Goal: Task Accomplishment & Management: Use online tool/utility

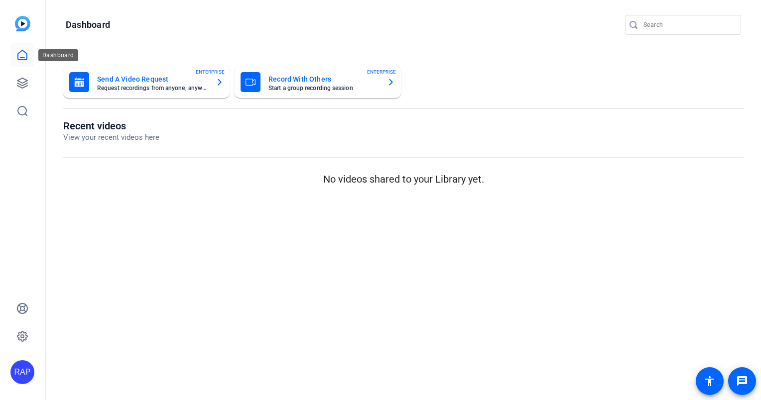
click at [20, 60] on icon at bounding box center [22, 54] width 9 height 9
click at [28, 60] on icon at bounding box center [22, 55] width 12 height 12
click at [18, 55] on icon at bounding box center [22, 55] width 12 height 12
click at [20, 74] on link at bounding box center [22, 83] width 24 height 24
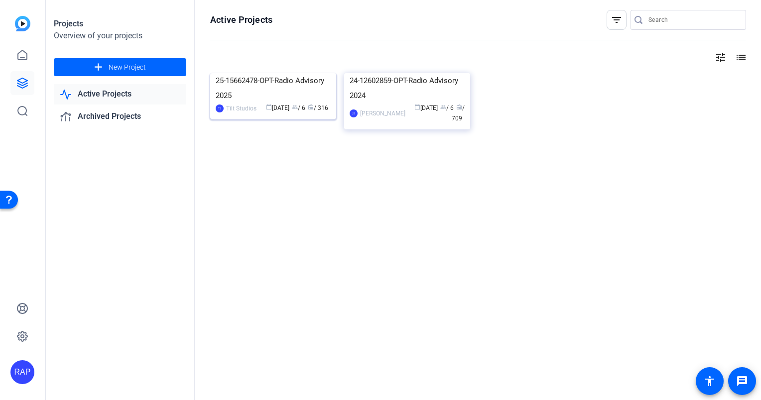
click at [250, 73] on img at bounding box center [273, 73] width 126 height 0
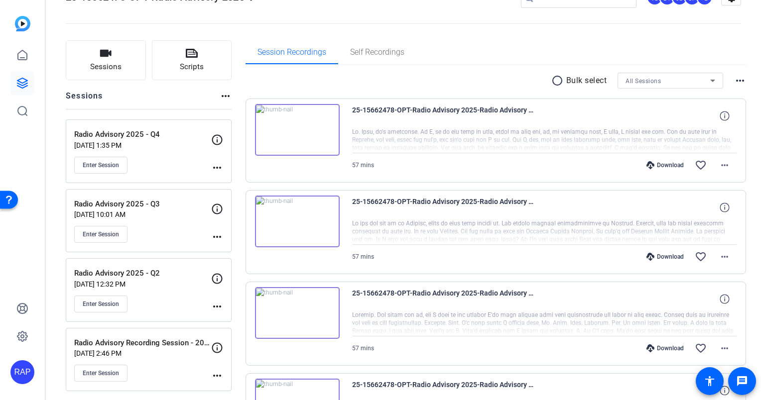
scroll to position [50, 0]
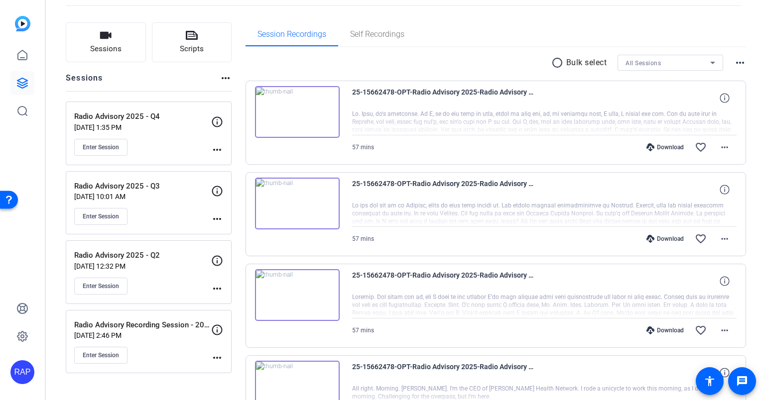
click at [164, 139] on div "Enter Session" at bounding box center [142, 147] width 137 height 17
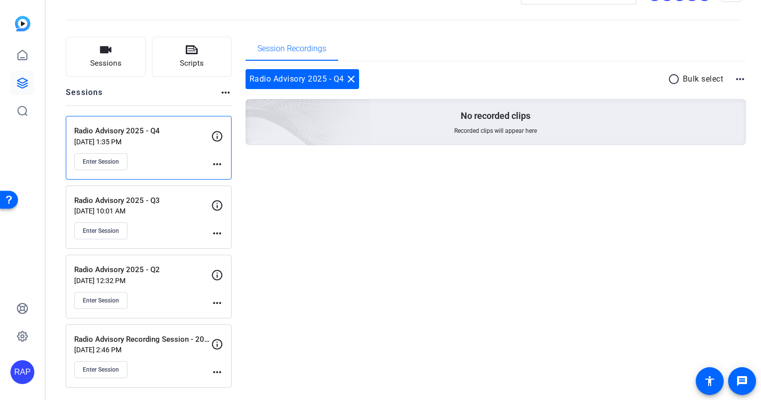
scroll to position [34, 0]
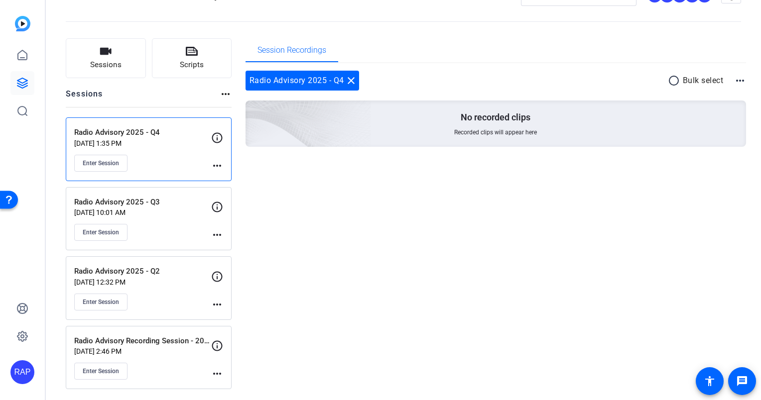
click at [159, 213] on p "Jul 01, 2025 @ 10:01 AM" at bounding box center [142, 213] width 137 height 8
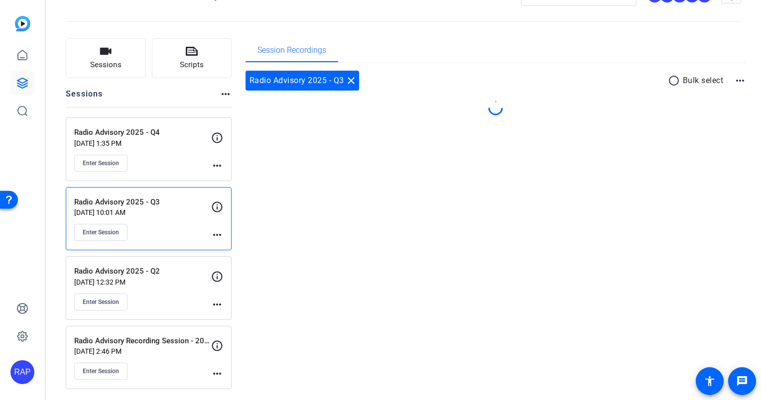
scroll to position [50, 0]
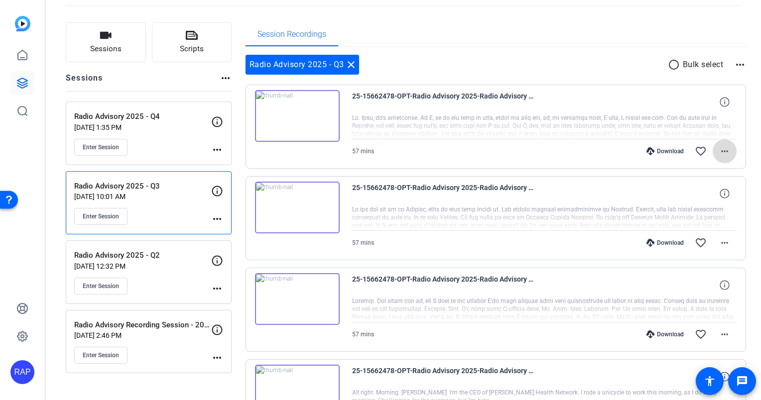
click at [722, 153] on mat-icon "more_horiz" at bounding box center [724, 151] width 12 height 12
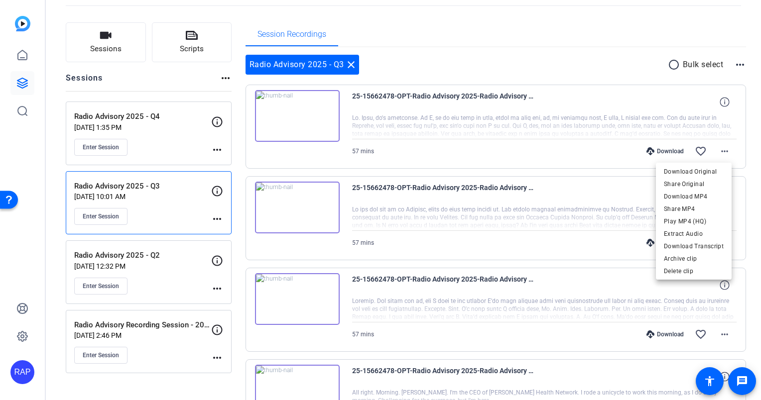
click at [746, 194] on div at bounding box center [380, 200] width 761 height 400
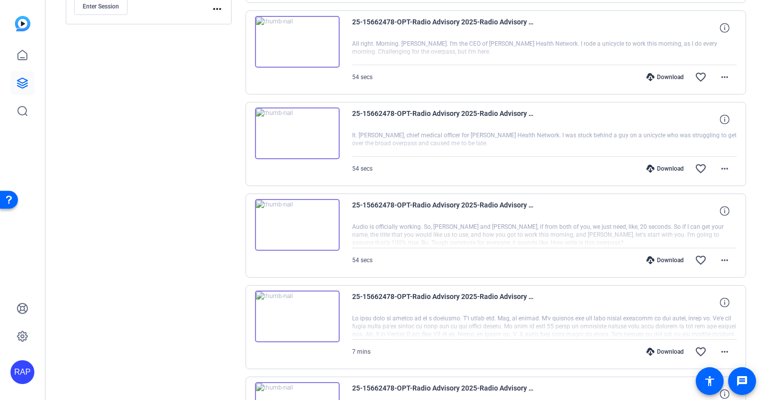
scroll to position [398, 0]
click at [719, 170] on mat-icon "more_horiz" at bounding box center [724, 169] width 12 height 12
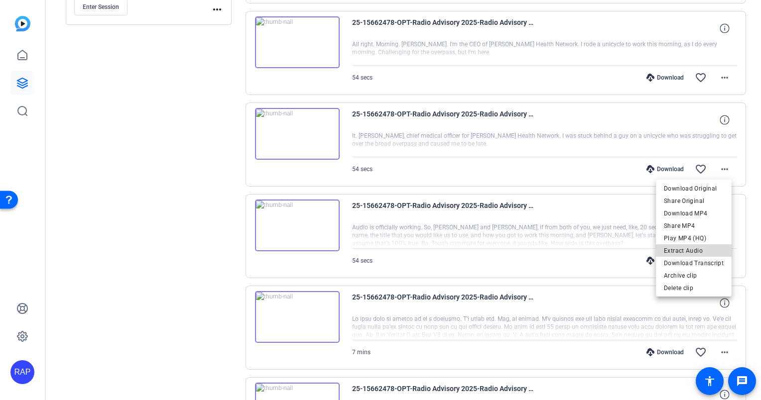
click at [702, 251] on span "Extract Audio" at bounding box center [694, 250] width 60 height 12
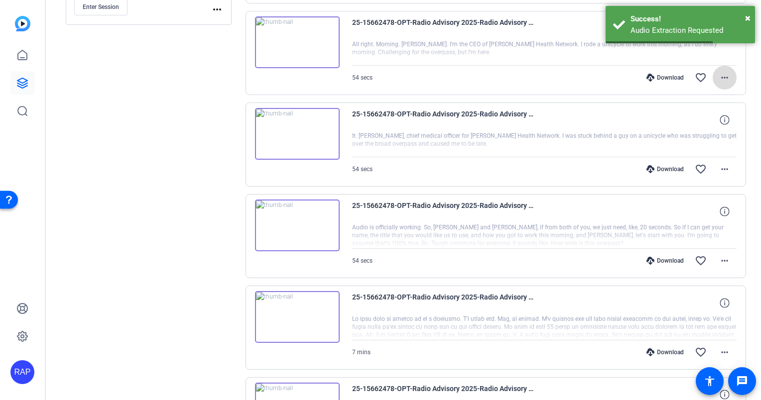
click at [724, 75] on mat-icon "more_horiz" at bounding box center [724, 78] width 12 height 12
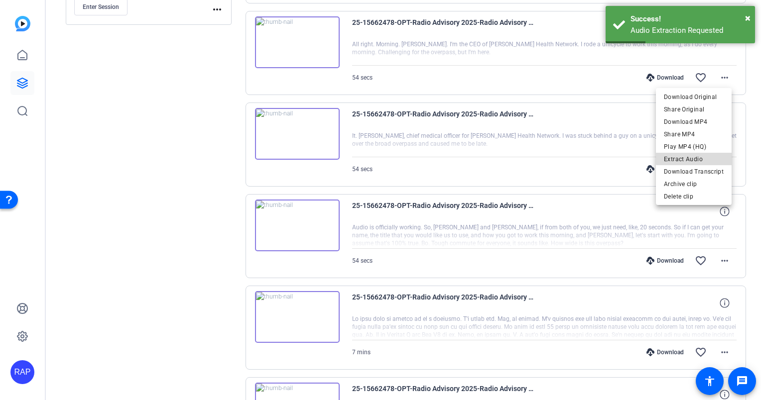
click at [695, 158] on span "Extract Audio" at bounding box center [694, 159] width 60 height 12
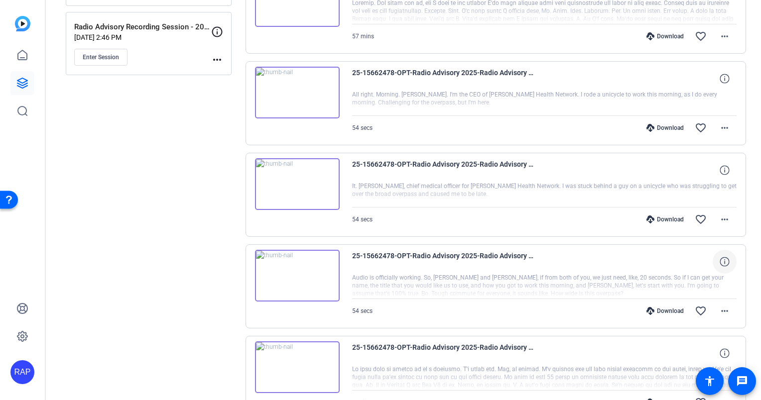
scroll to position [349, 0]
click at [720, 217] on mat-icon "more_horiz" at bounding box center [724, 219] width 12 height 12
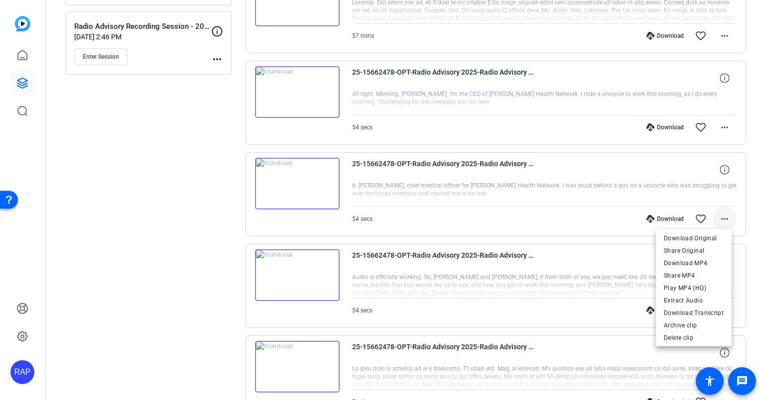
click at [720, 217] on div at bounding box center [380, 200] width 761 height 400
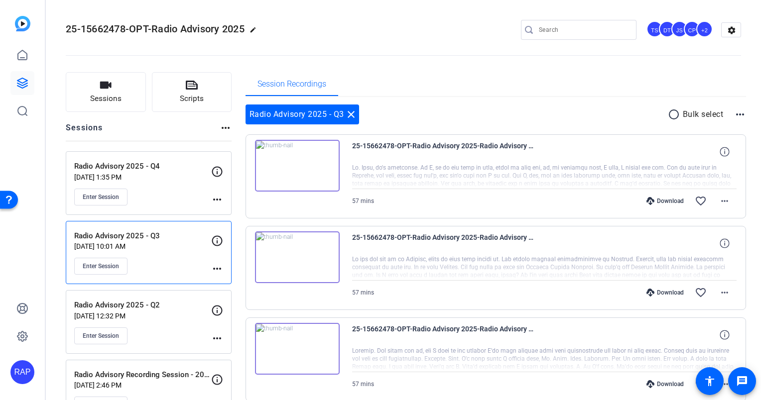
scroll to position [100, 0]
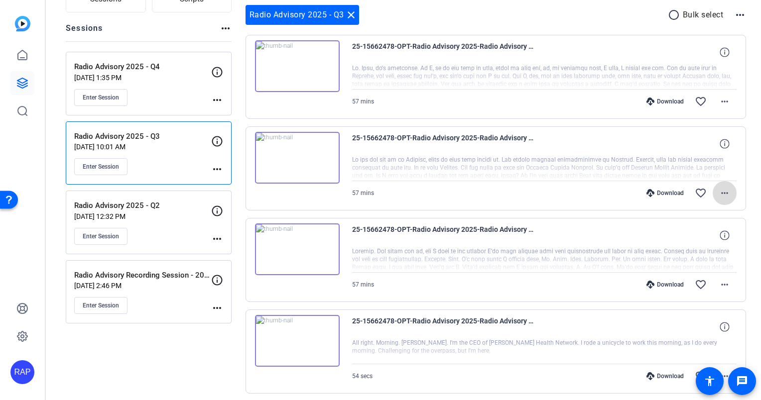
click at [719, 191] on mat-icon "more_horiz" at bounding box center [724, 193] width 12 height 12
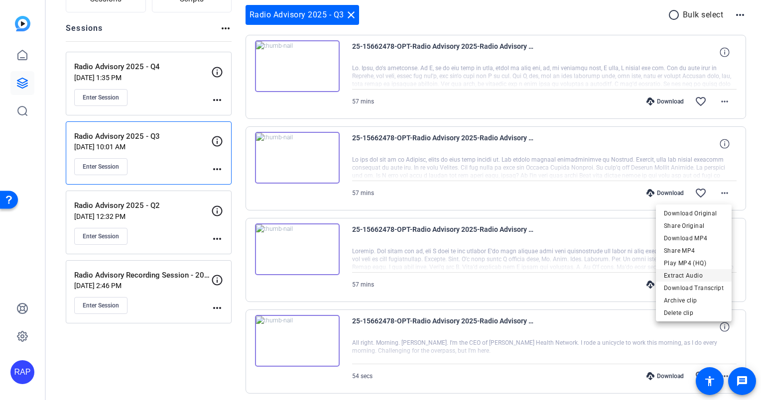
click at [691, 274] on span "Extract Audio" at bounding box center [694, 275] width 60 height 12
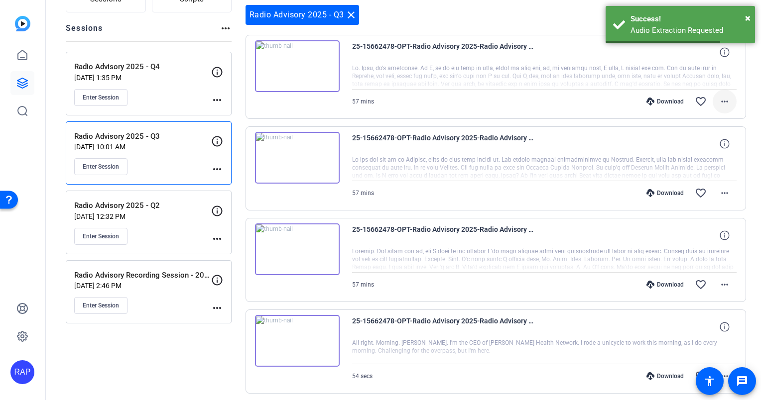
click at [721, 98] on mat-icon "more_horiz" at bounding box center [724, 102] width 12 height 12
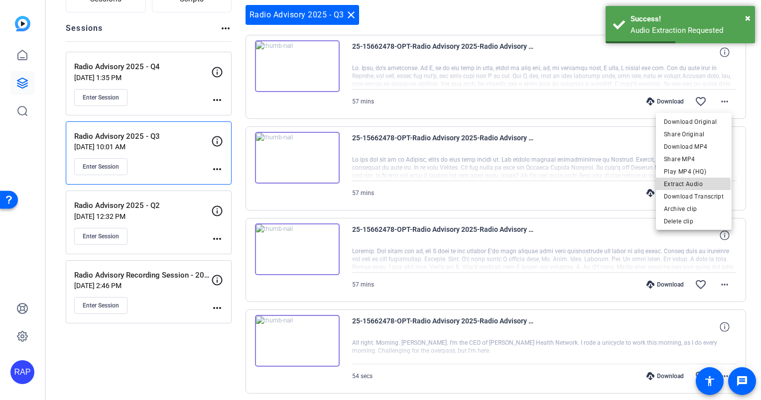
click at [685, 186] on span "Extract Audio" at bounding box center [694, 184] width 60 height 12
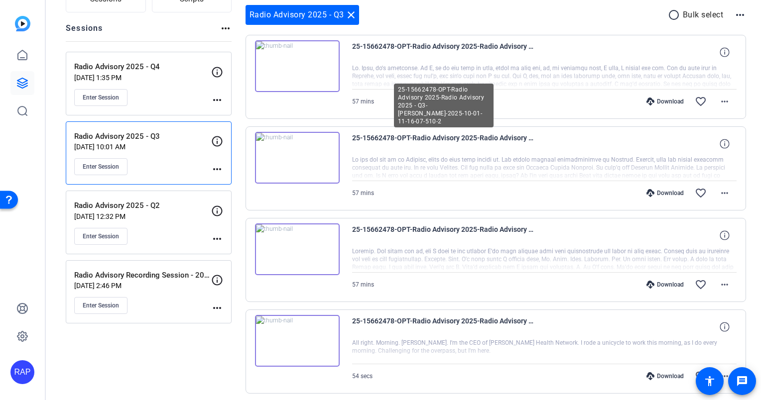
scroll to position [0, 0]
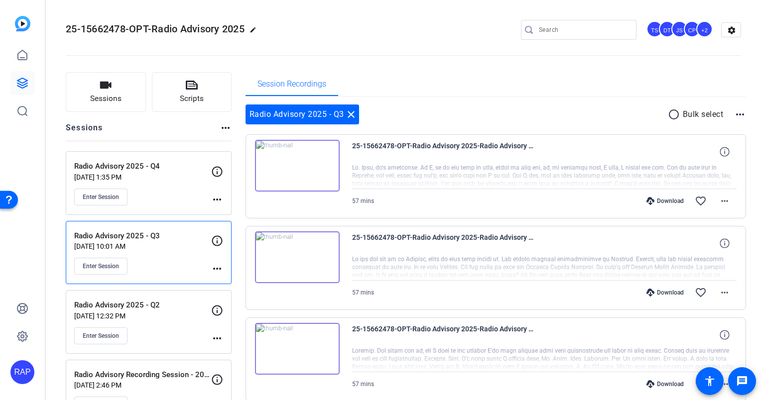
click at [464, 44] on openreel-divider-bar at bounding box center [403, 52] width 675 height 30
click at [719, 296] on mat-icon "more_horiz" at bounding box center [724, 293] width 12 height 12
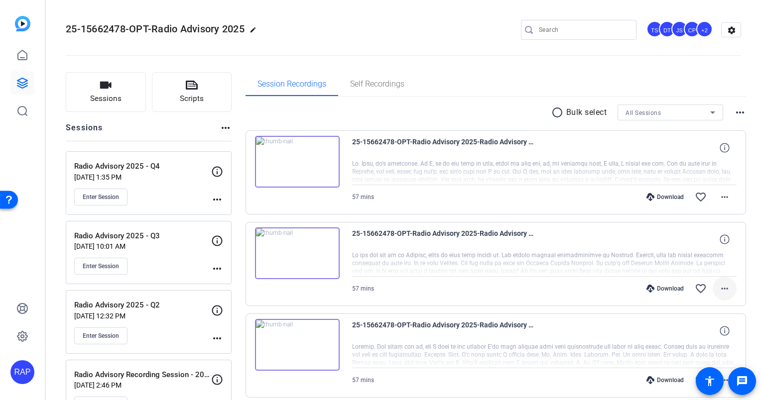
click at [718, 286] on mat-icon "more_horiz" at bounding box center [724, 289] width 12 height 12
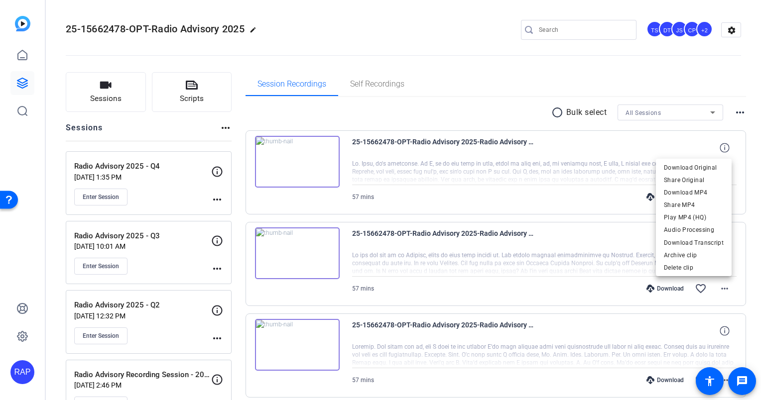
click at [578, 253] on div at bounding box center [380, 200] width 761 height 400
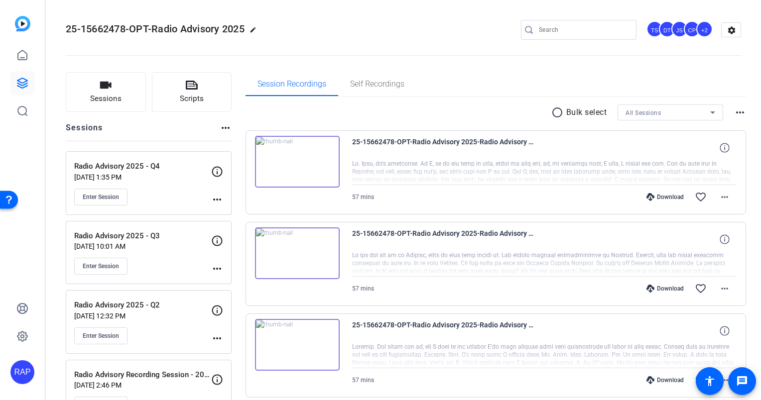
click at [221, 167] on icon at bounding box center [217, 172] width 12 height 12
click at [218, 199] on mat-icon "more_horiz" at bounding box center [217, 200] width 12 height 12
click at [240, 214] on span "Edit Session" at bounding box center [241, 214] width 45 height 12
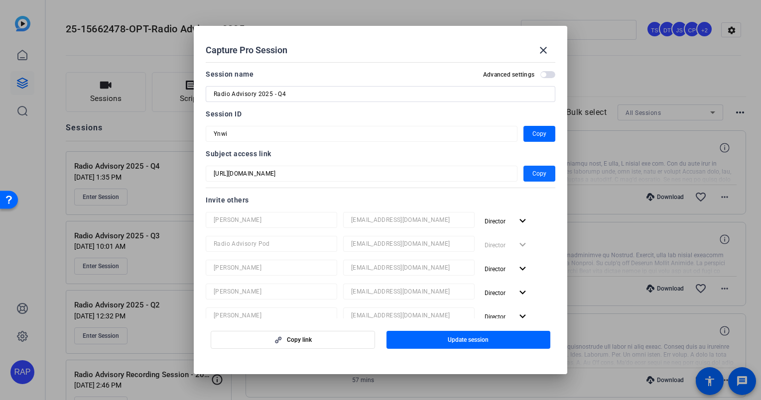
click at [532, 175] on span "Copy" at bounding box center [539, 174] width 14 height 12
click at [540, 131] on span "Copy" at bounding box center [539, 134] width 14 height 12
click at [547, 51] on mat-icon "close" at bounding box center [543, 50] width 12 height 12
